Goal: Contribute content: Contribute content

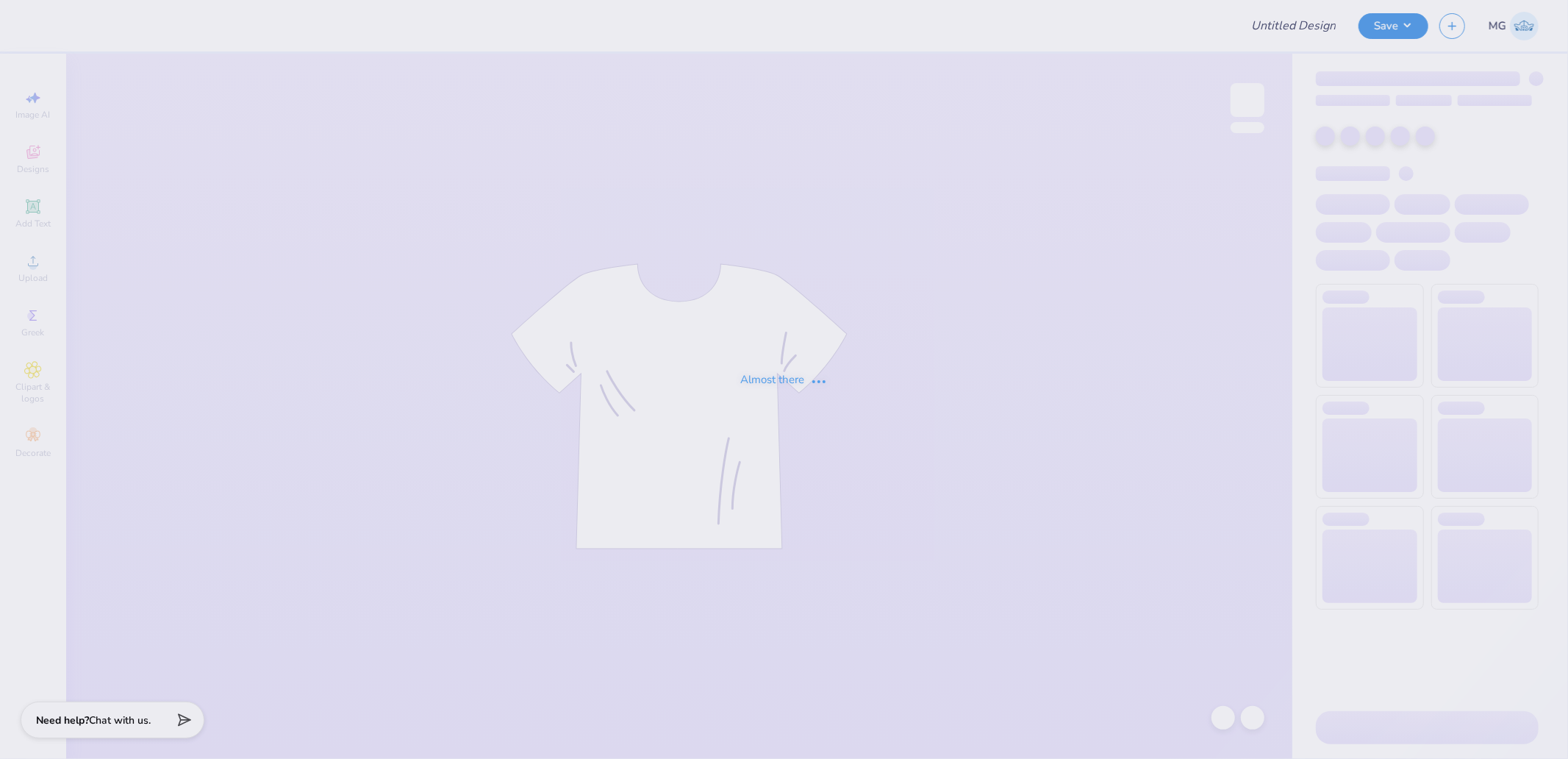
type input "Ksig Fall25' rush poster"
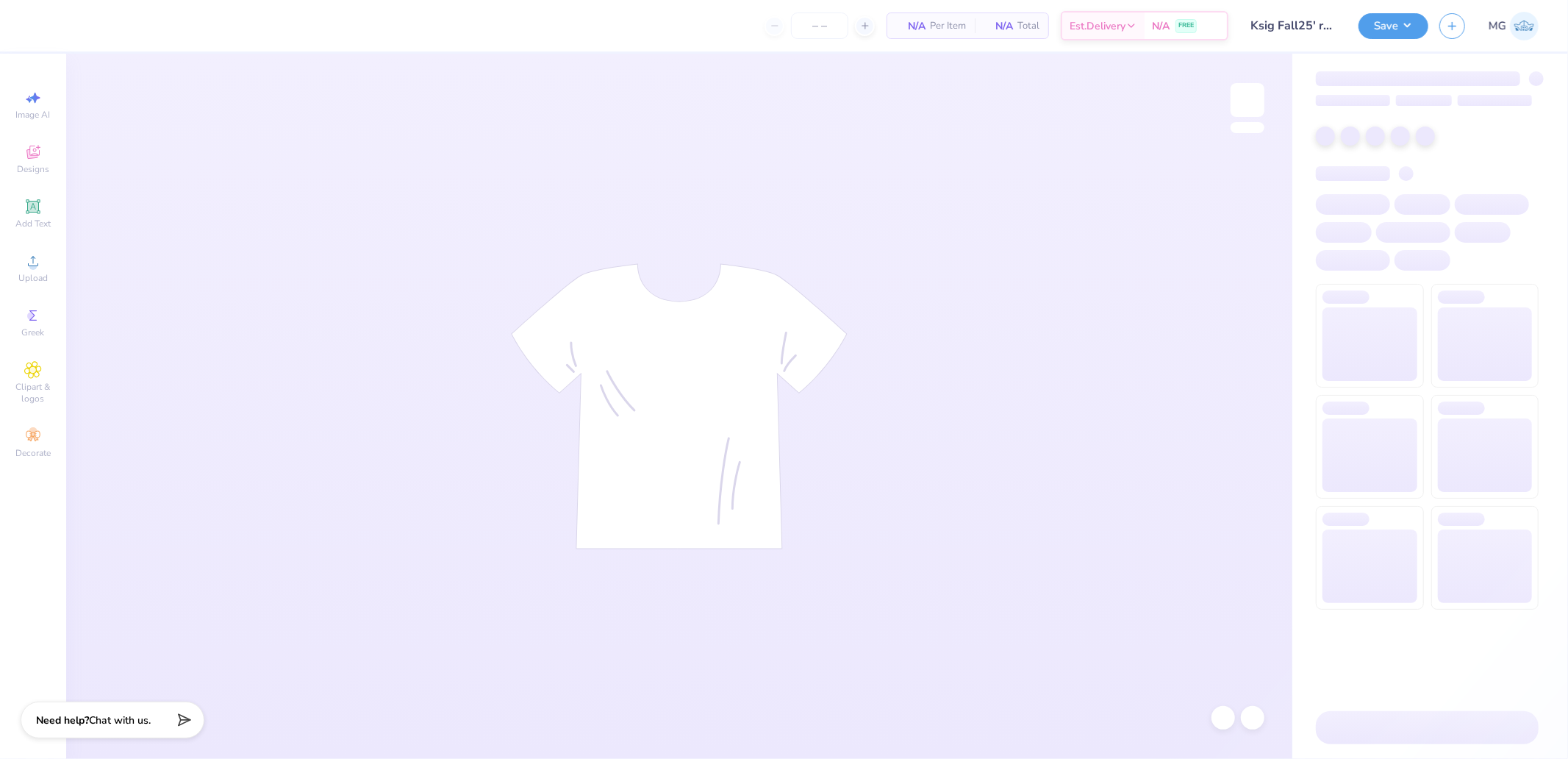
type input "1"
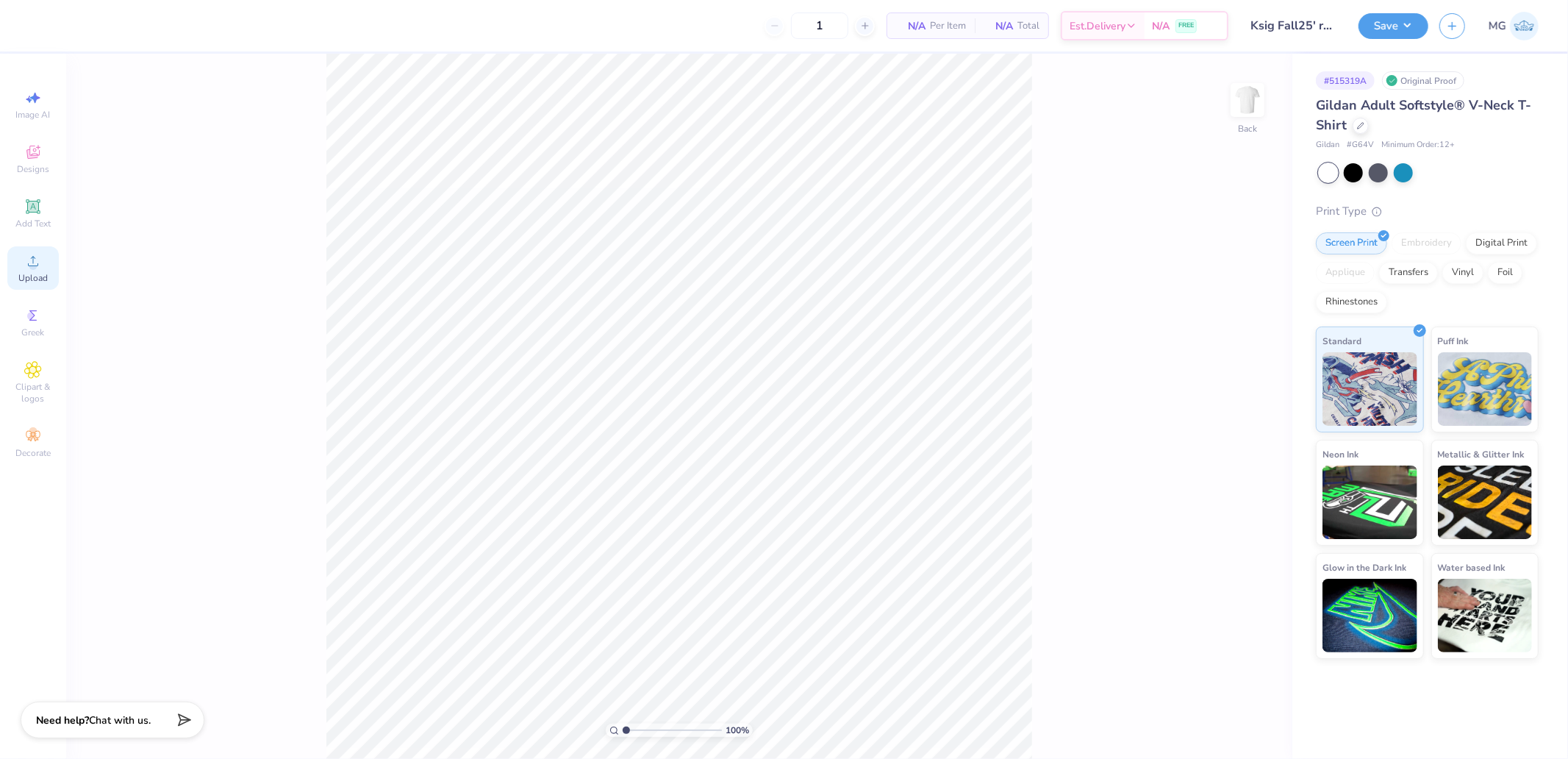
click at [42, 259] on div "Upload" at bounding box center [33, 268] width 52 height 44
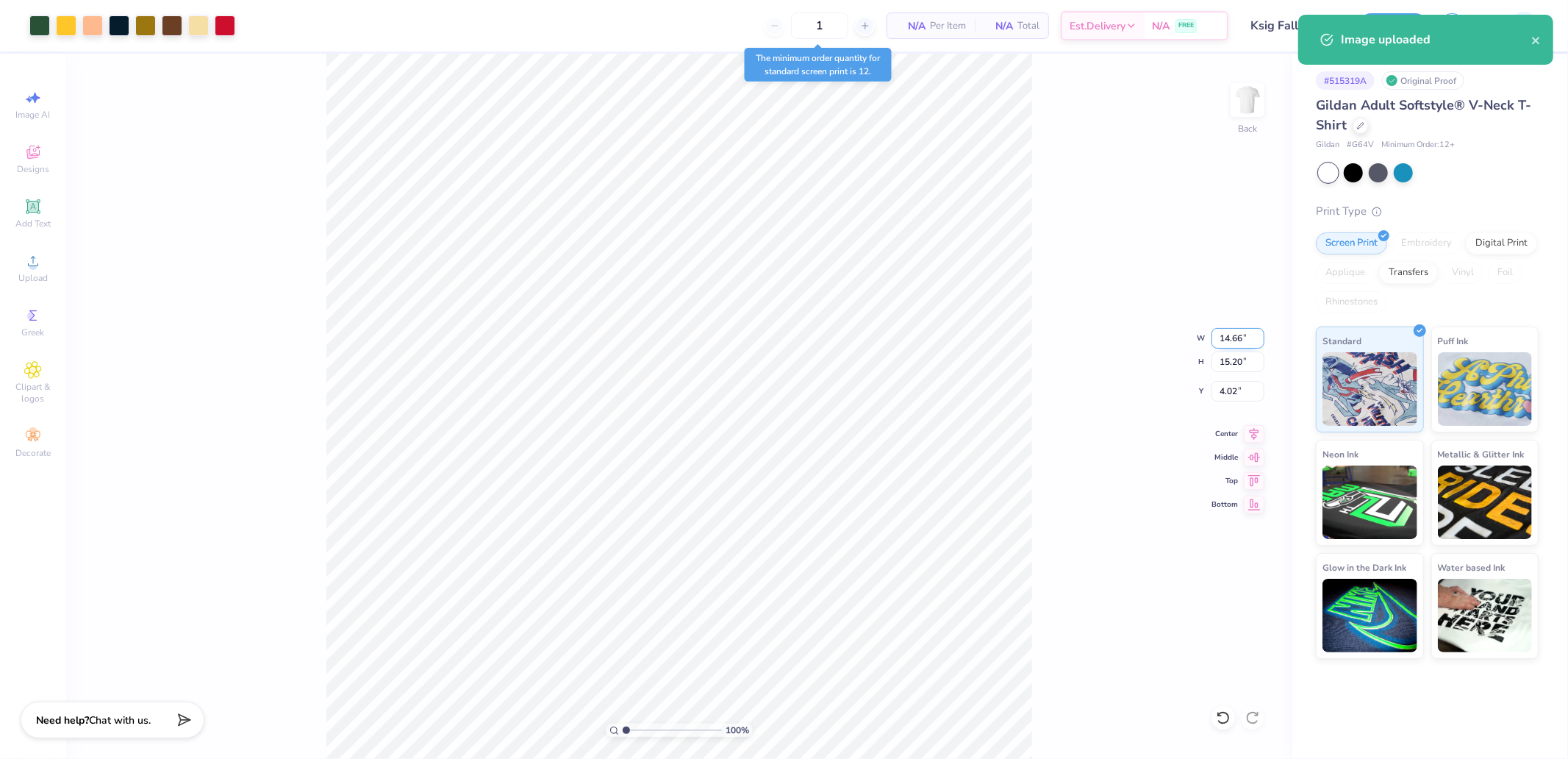
click at [1242, 337] on input "14.66" at bounding box center [1238, 338] width 53 height 21
click at [1231, 392] on input "4.02" at bounding box center [1238, 391] width 53 height 21
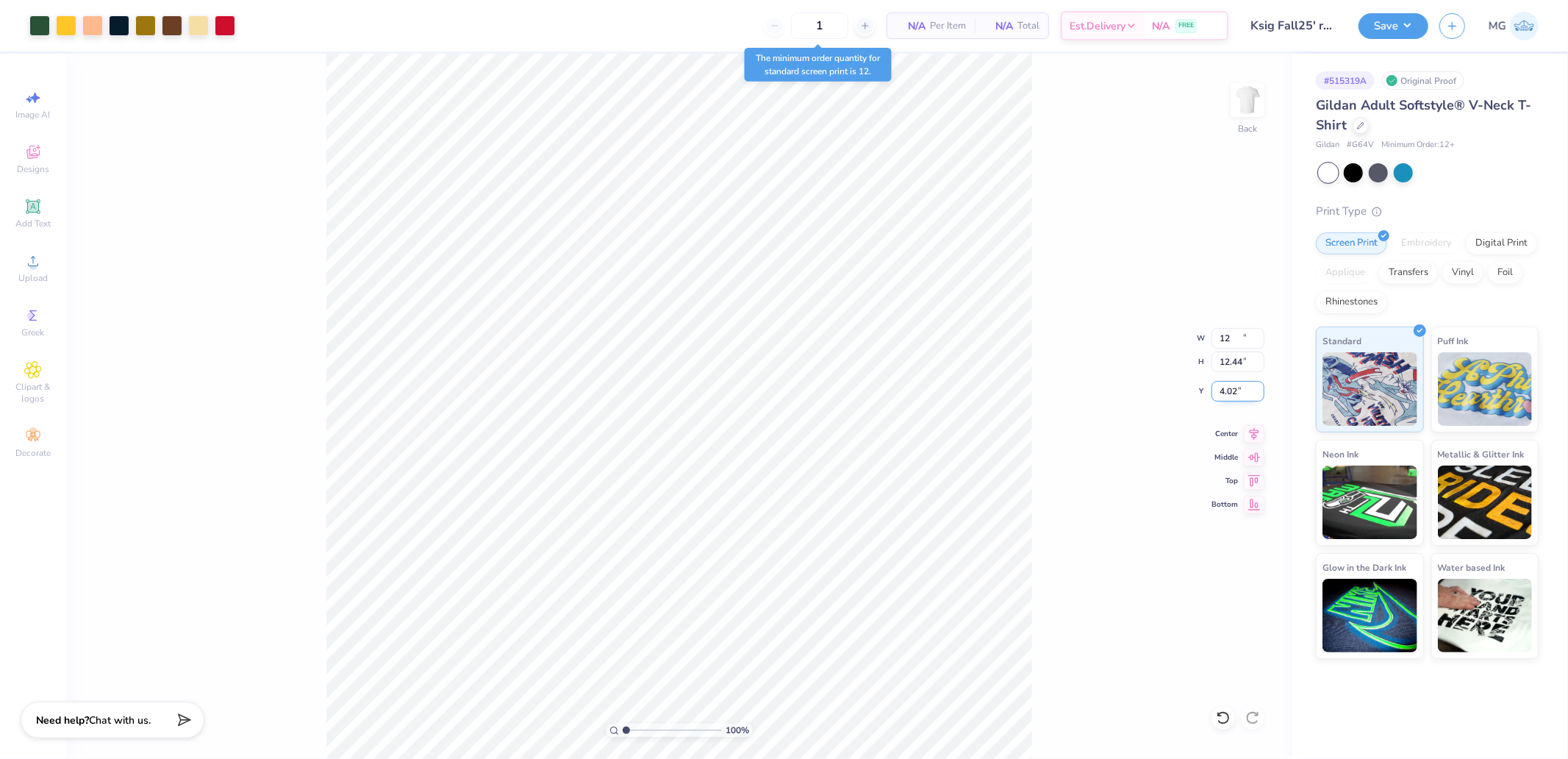
type input "12.00"
type input "12.44"
type input "1.00"
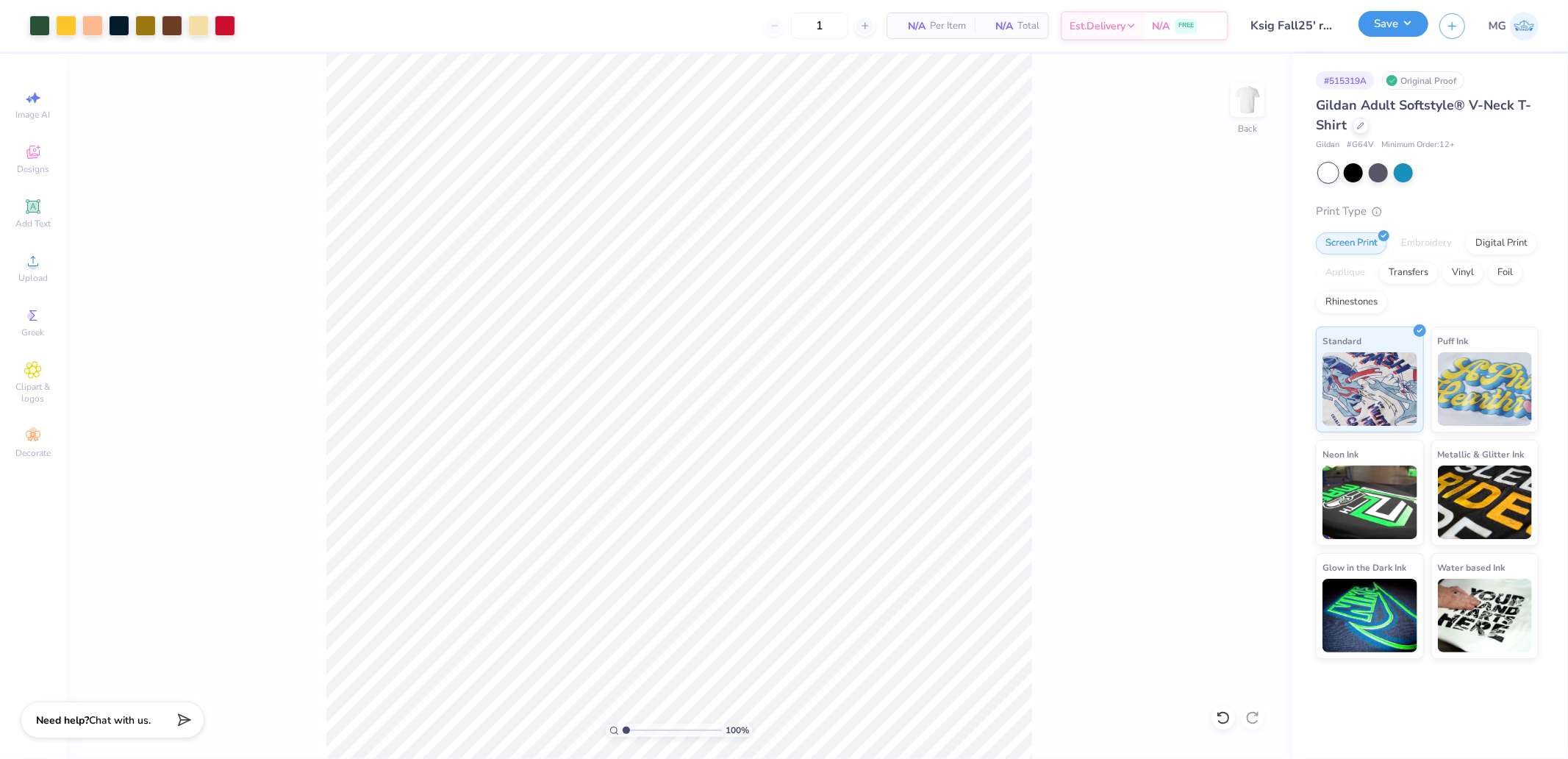
click at [1368, 19] on button "Save" at bounding box center [1394, 24] width 70 height 26
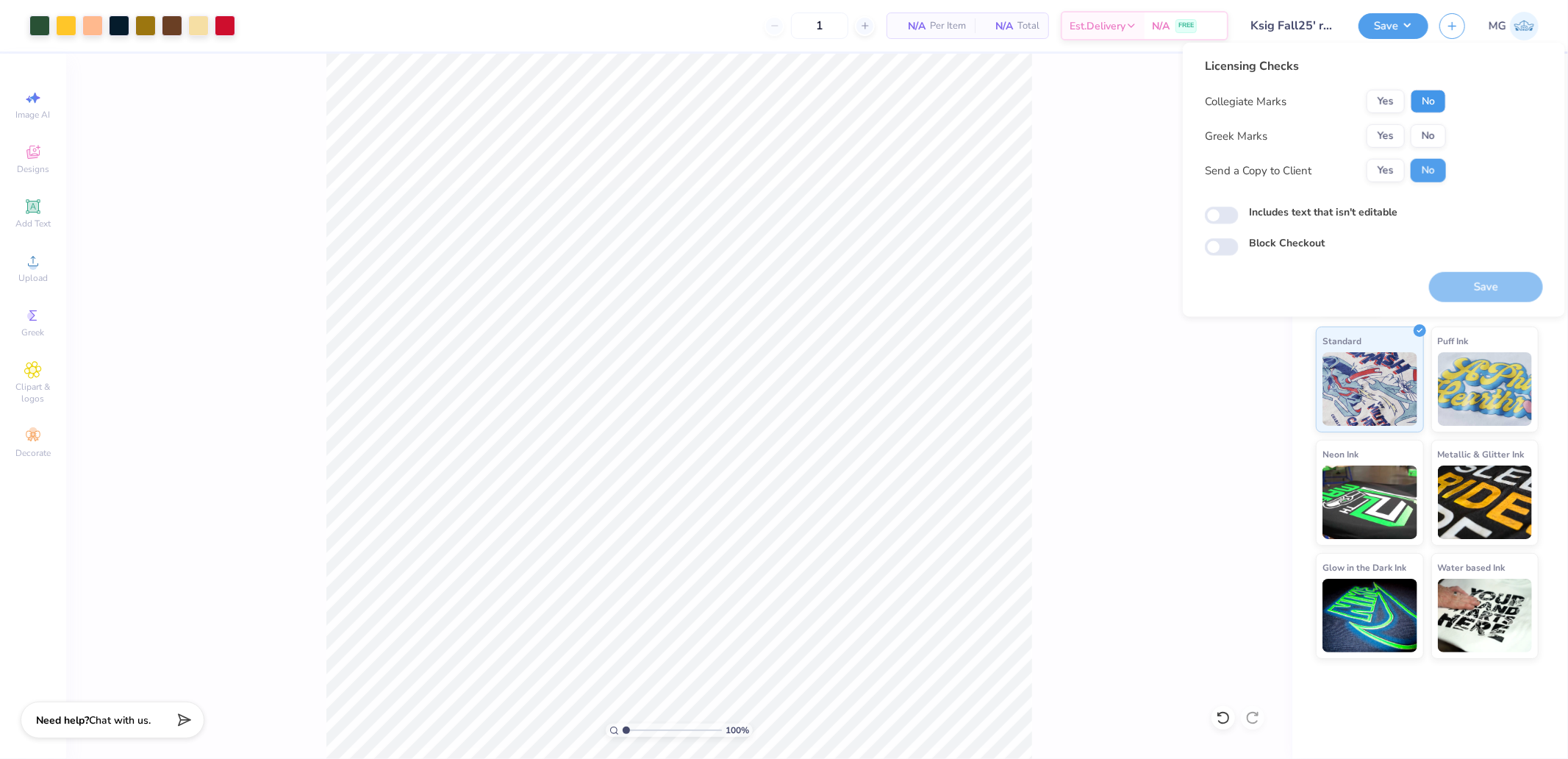
click at [1423, 111] on button "No" at bounding box center [1428, 101] width 35 height 24
click at [1386, 132] on button "Yes" at bounding box center [1386, 136] width 38 height 24
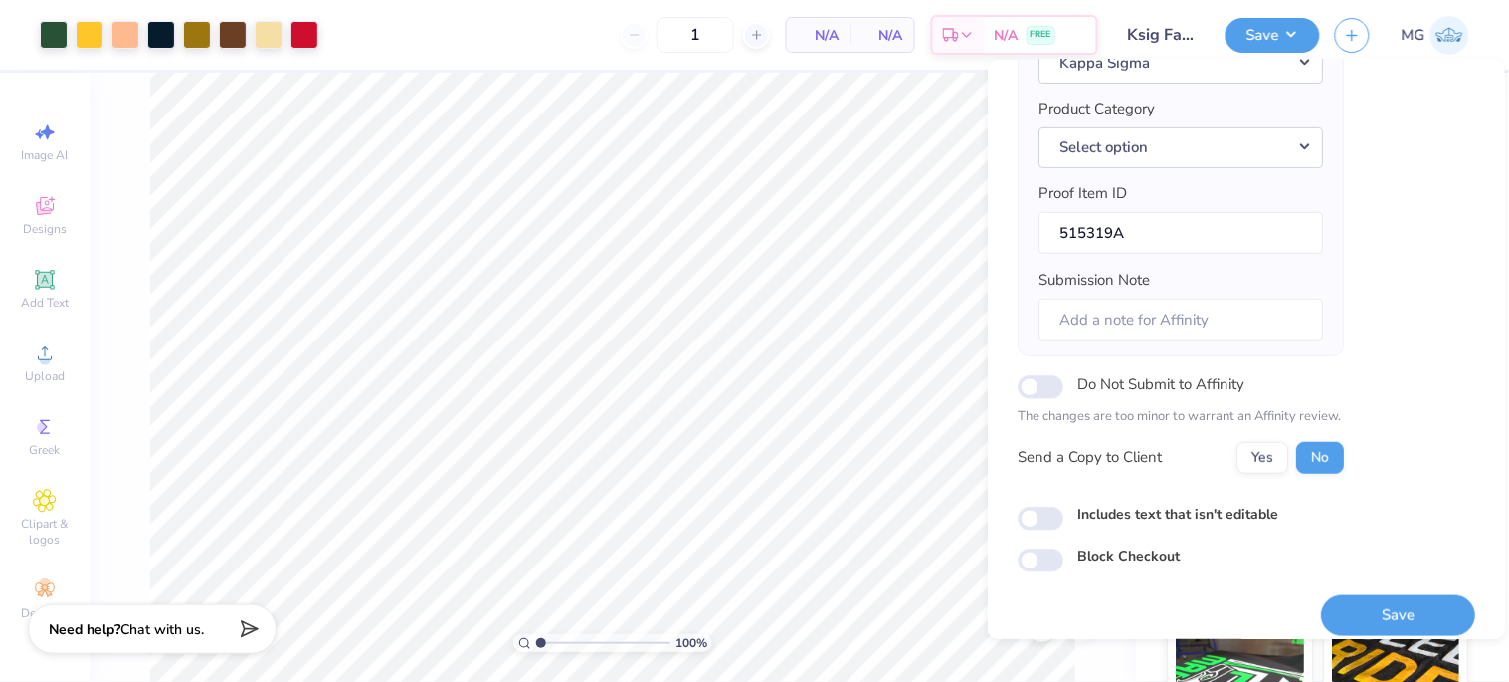
scroll to position [221, 0]
click at [1353, 604] on button "Save" at bounding box center [1398, 614] width 154 height 41
